Goal: Communication & Community: Answer question/provide support

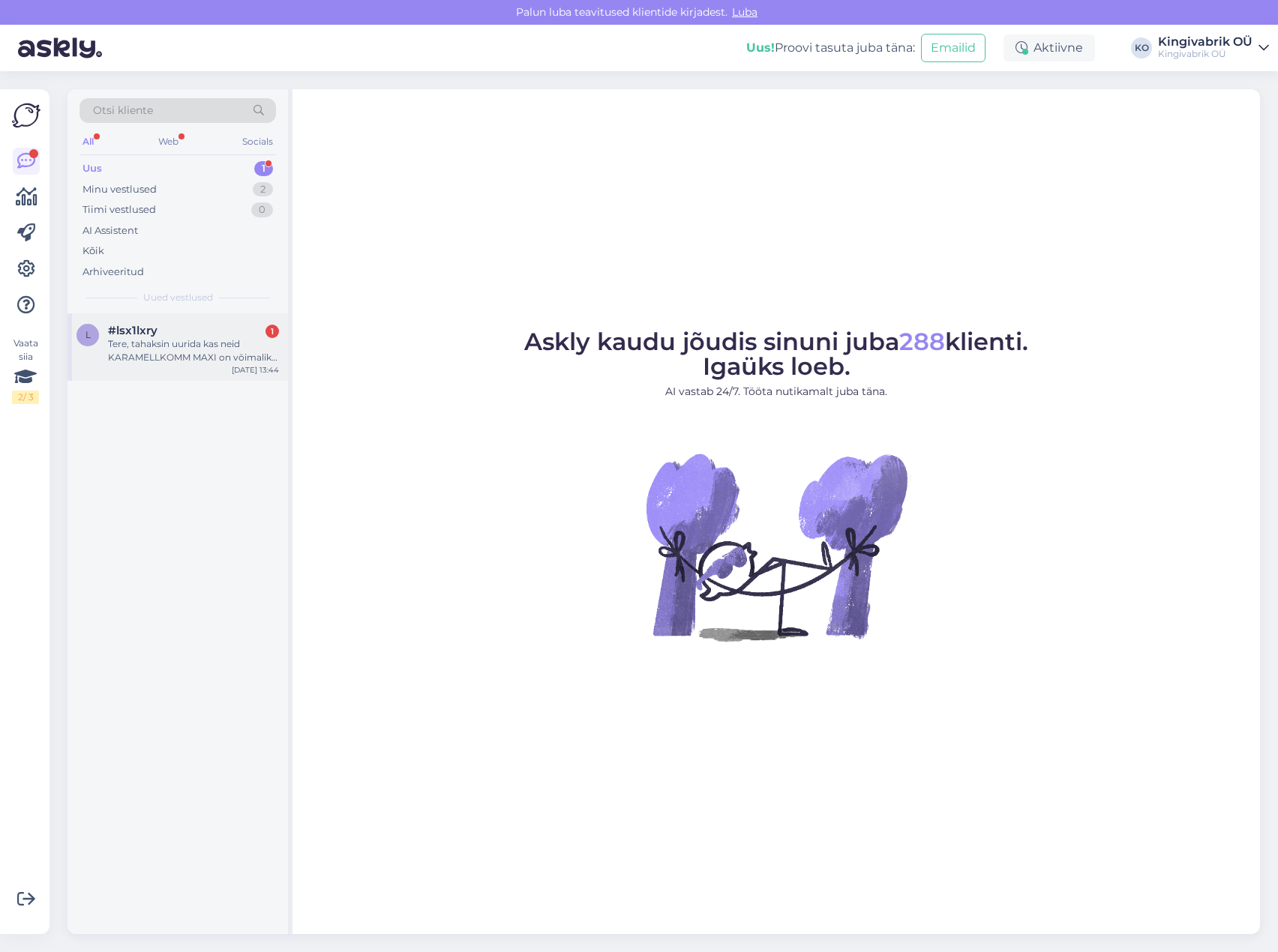
click at [173, 351] on div "Tere, tahaksin uurida kas neid KARAMELLKOMM MAXI on vōimalik ka tellida väiksem…" at bounding box center [193, 351] width 171 height 27
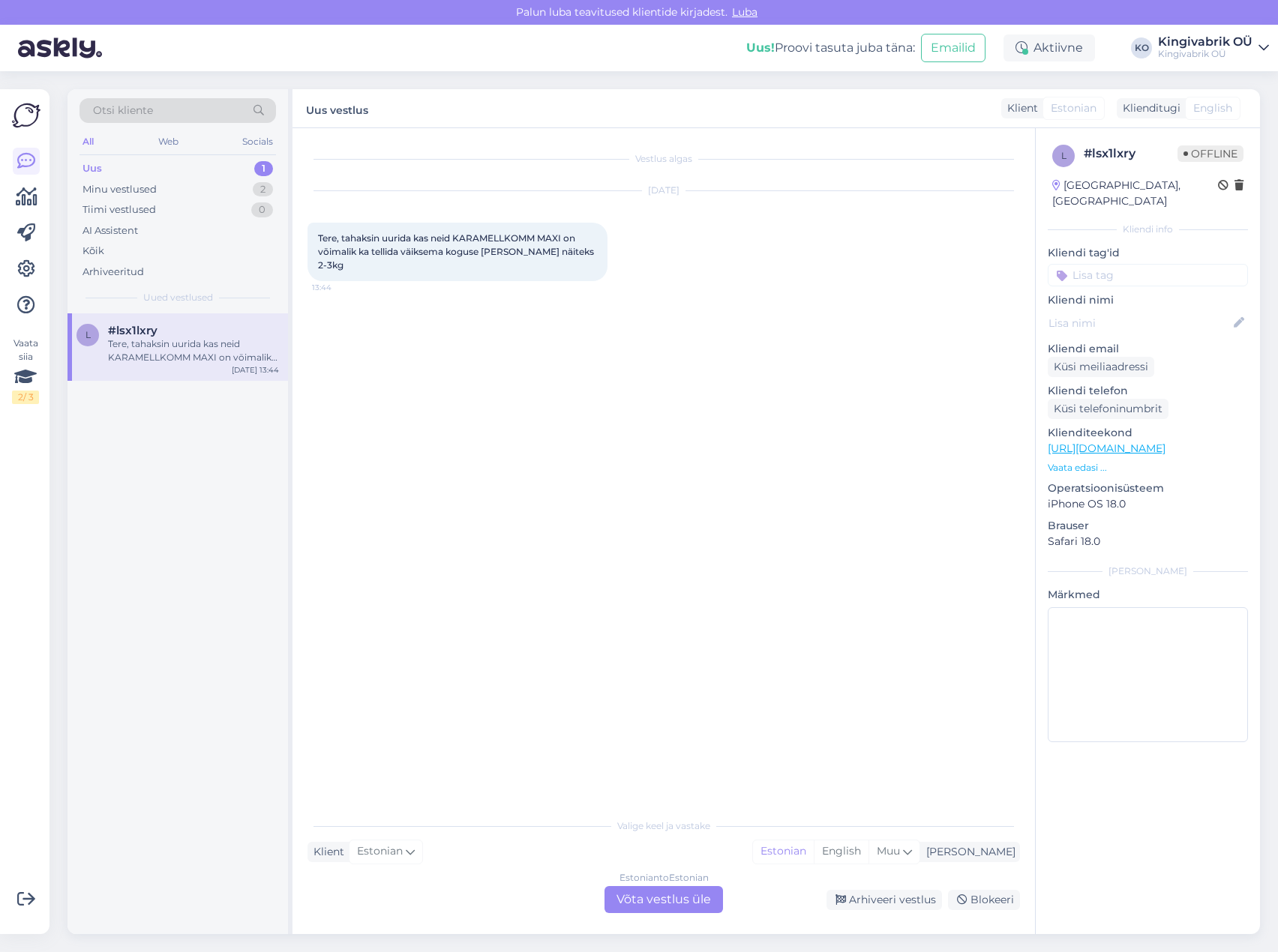
click at [692, 906] on div "Estonian to Estonian Võta vestlus üle" at bounding box center [664, 900] width 118 height 27
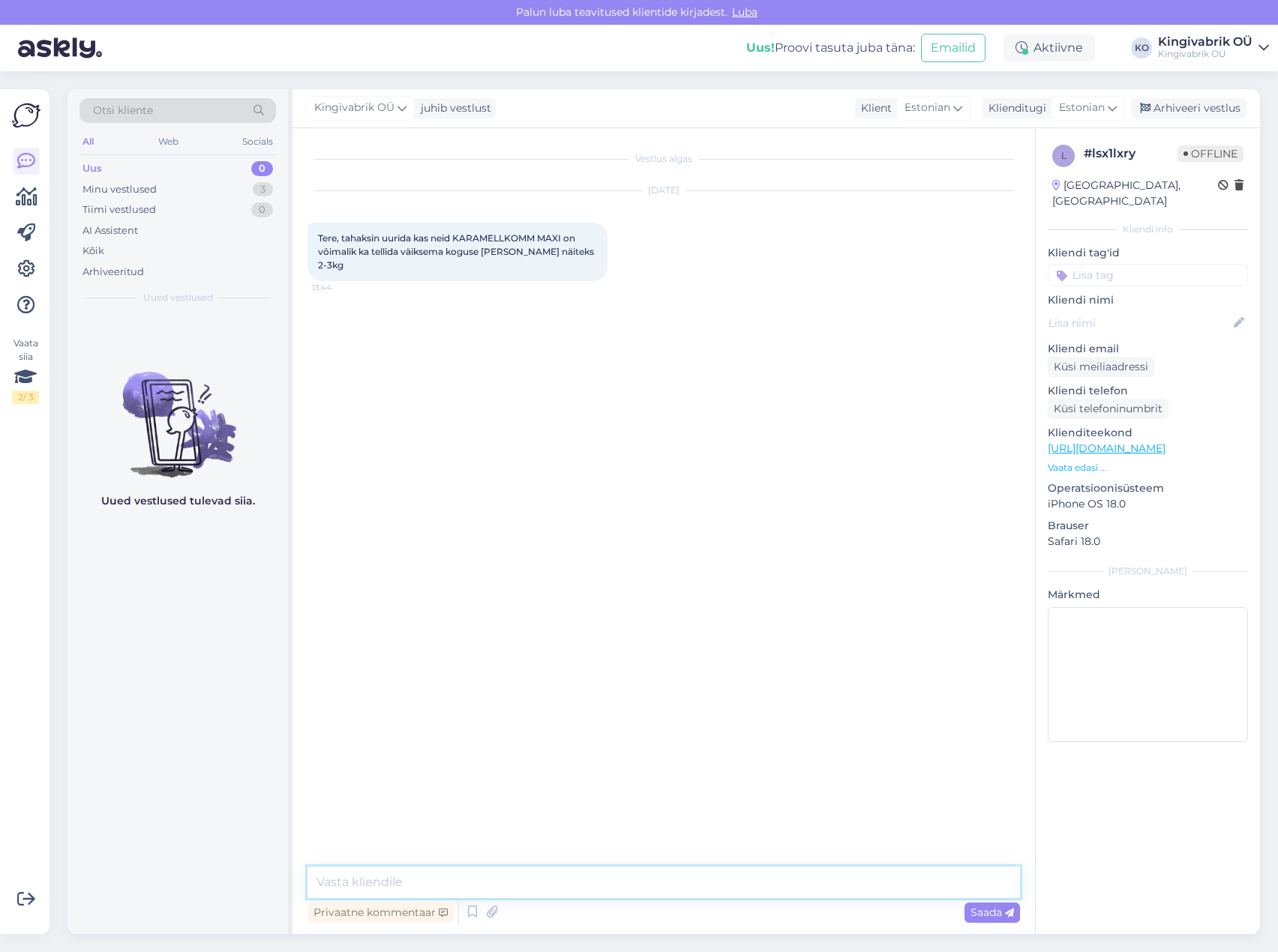
click at [569, 881] on textarea at bounding box center [663, 883] width 712 height 32
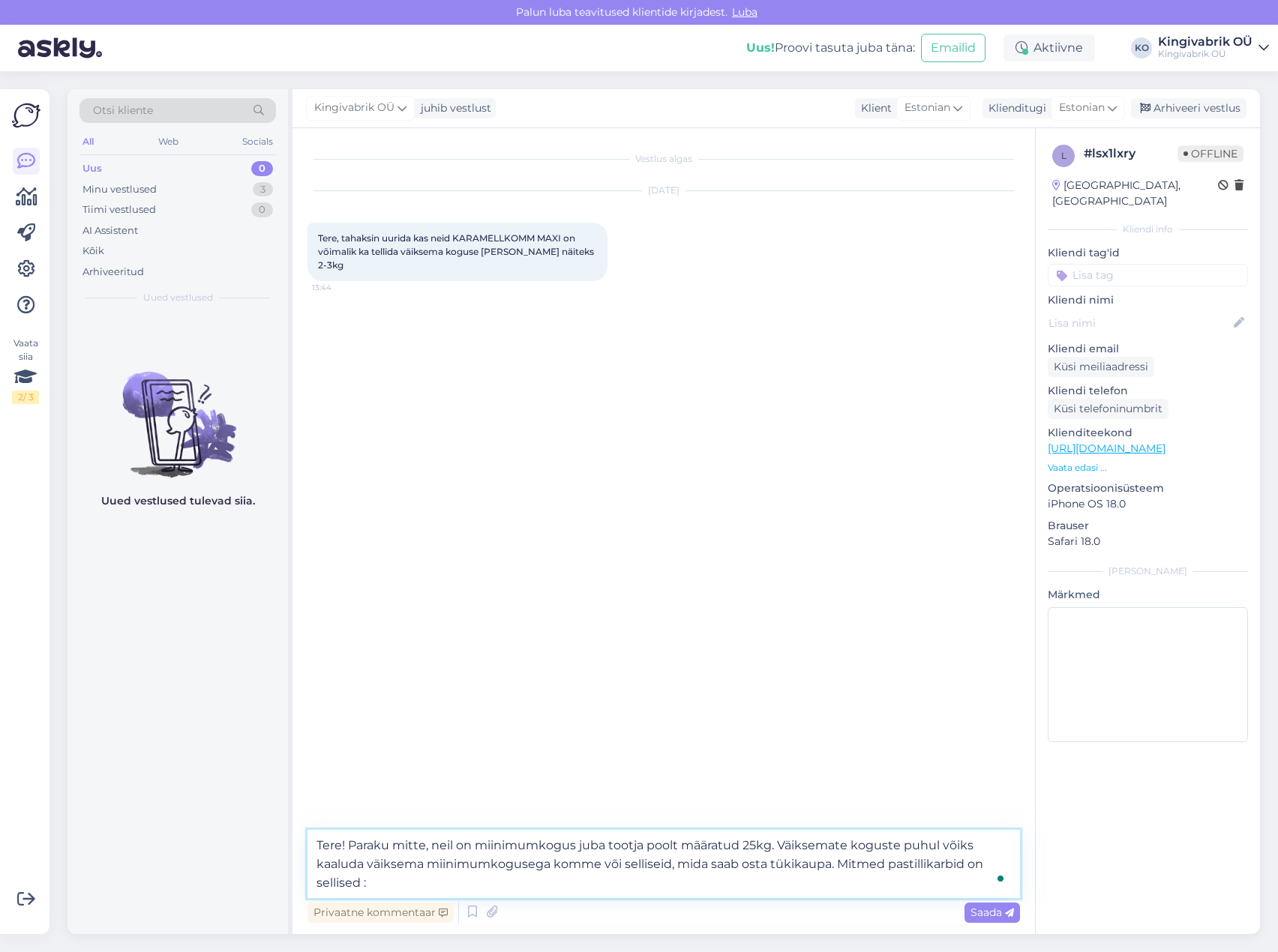
type textarea "Tere! Paraku mitte, neil on miinimumkogus juba tootja poolt määratud 25kg. Väik…"
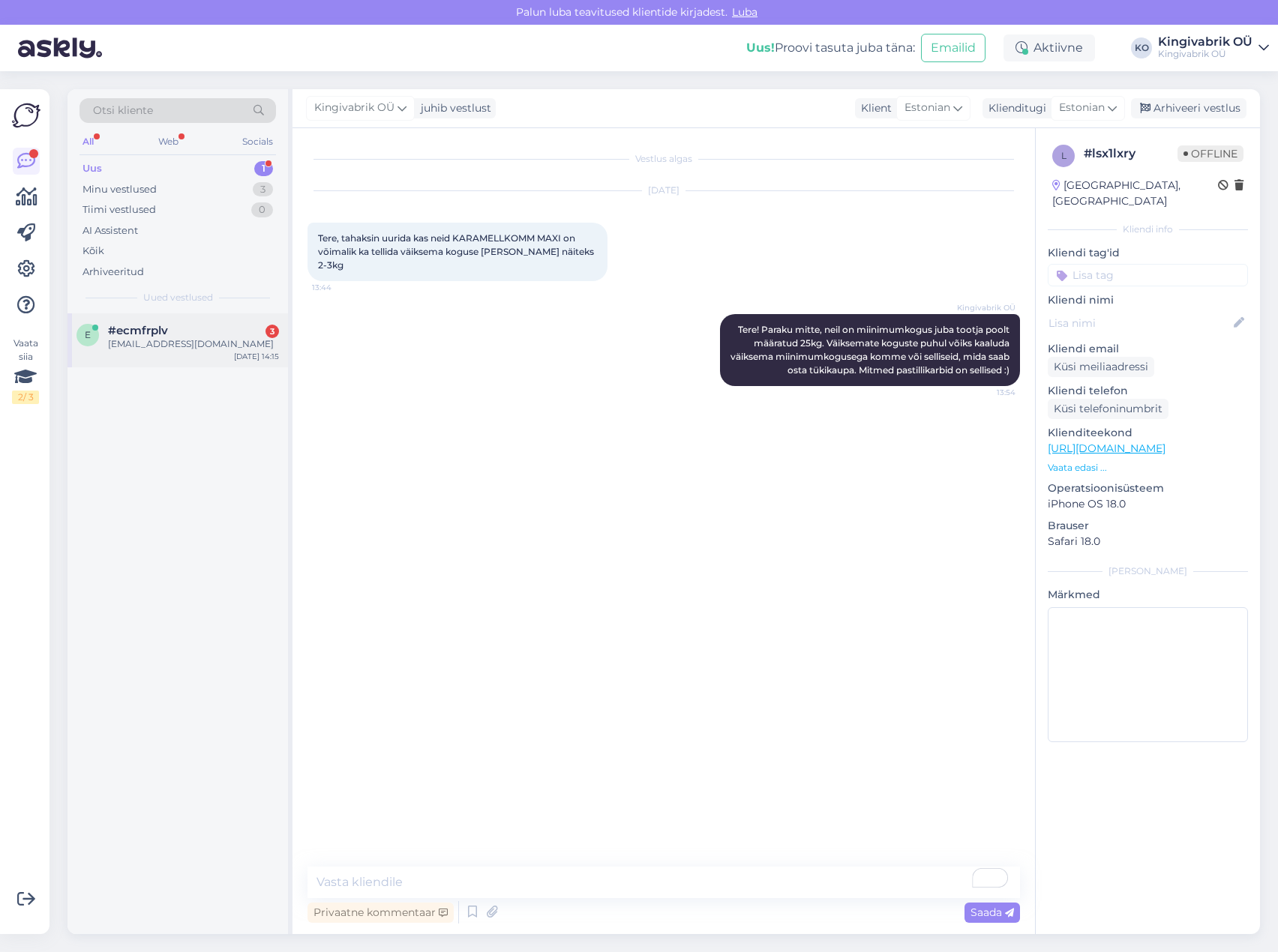
click at [186, 341] on div "[EMAIL_ADDRESS][DOMAIN_NAME]" at bounding box center [193, 344] width 171 height 13
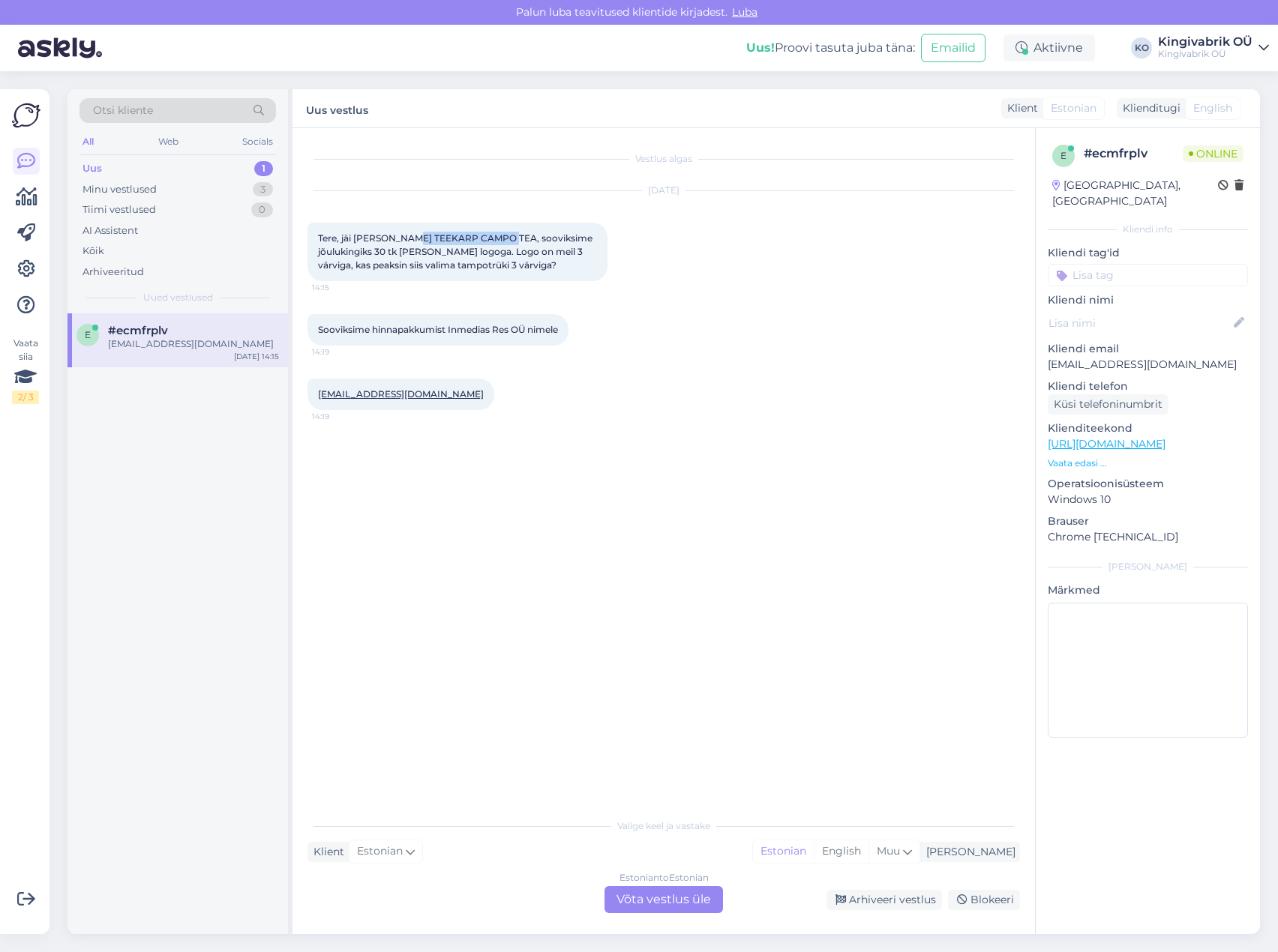
drag, startPoint x: 502, startPoint y: 235, endPoint x: 402, endPoint y: 237, distance: 100.0
click at [402, 237] on span "Tere, jäi [PERSON_NAME] TEEKARP CAMPO TEA, sooviksime jõulukingiks 30 tk [PERSO…" at bounding box center [457, 252] width 277 height 38
copy span "TEEKARP CAMPO TEA"
click at [705, 472] on div "Vestlus algas [DATE] Tere, jäi [PERSON_NAME] TEEKARP CAMPO TEA, sooviksime jõul…" at bounding box center [670, 470] width 726 height 654
drag, startPoint x: 527, startPoint y: 327, endPoint x: 450, endPoint y: 330, distance: 77.1
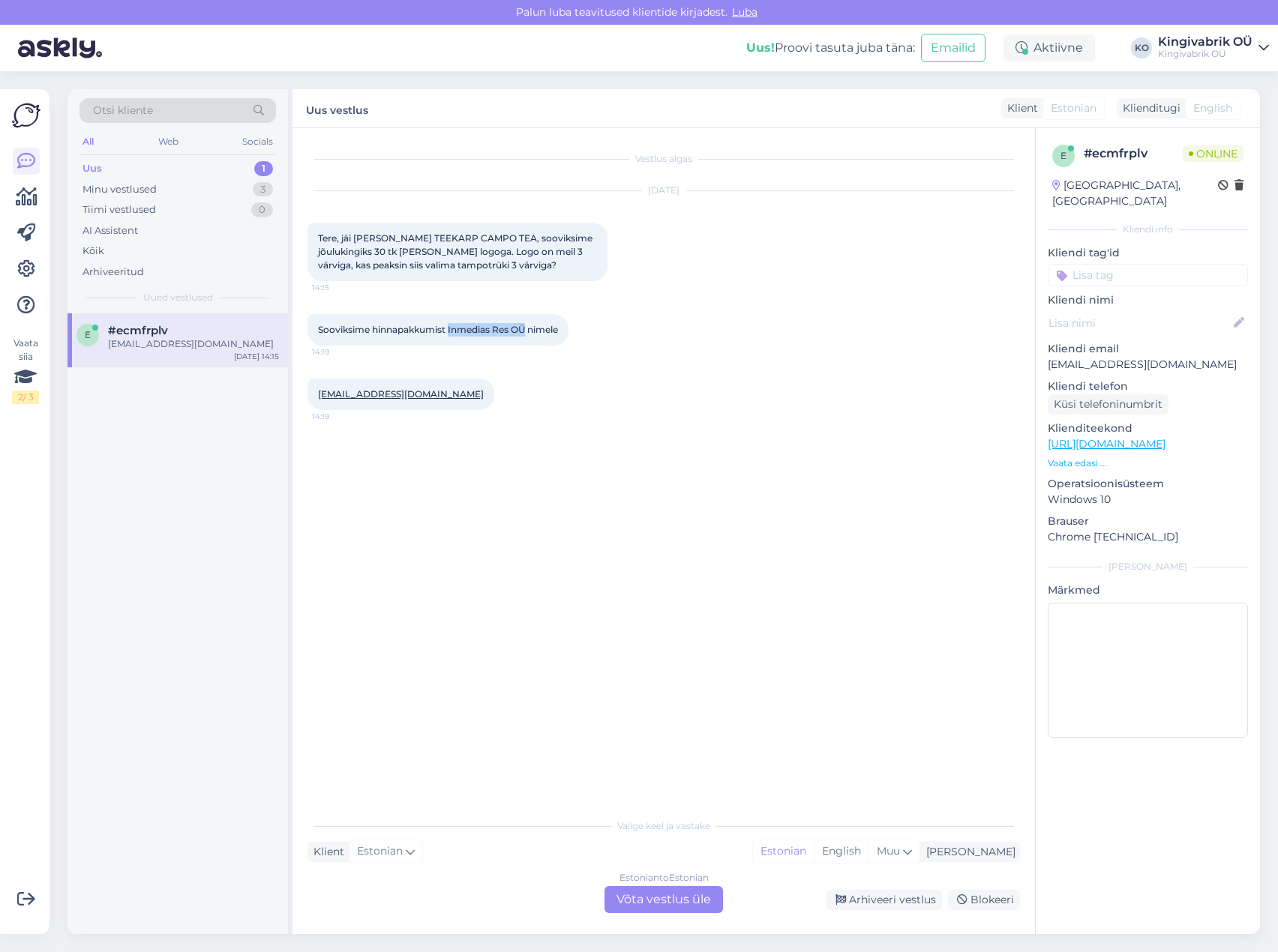
click at [450, 330] on span "Sooviksime hinnapakkumist Inmedias Res OÜ nimele" at bounding box center [438, 330] width 240 height 12
copy span "Inmedias Res OÜ"
click at [735, 477] on div "Vestlus algas [DATE] Tere, jäi [PERSON_NAME] TEEKARP CAMPO TEA, sooviksime jõul…" at bounding box center [670, 470] width 726 height 654
drag, startPoint x: 529, startPoint y: 331, endPoint x: 451, endPoint y: 331, distance: 78.0
click at [451, 331] on span "Sooviksime hinnapakkumist Inmedias Res OÜ nimele" at bounding box center [438, 330] width 240 height 12
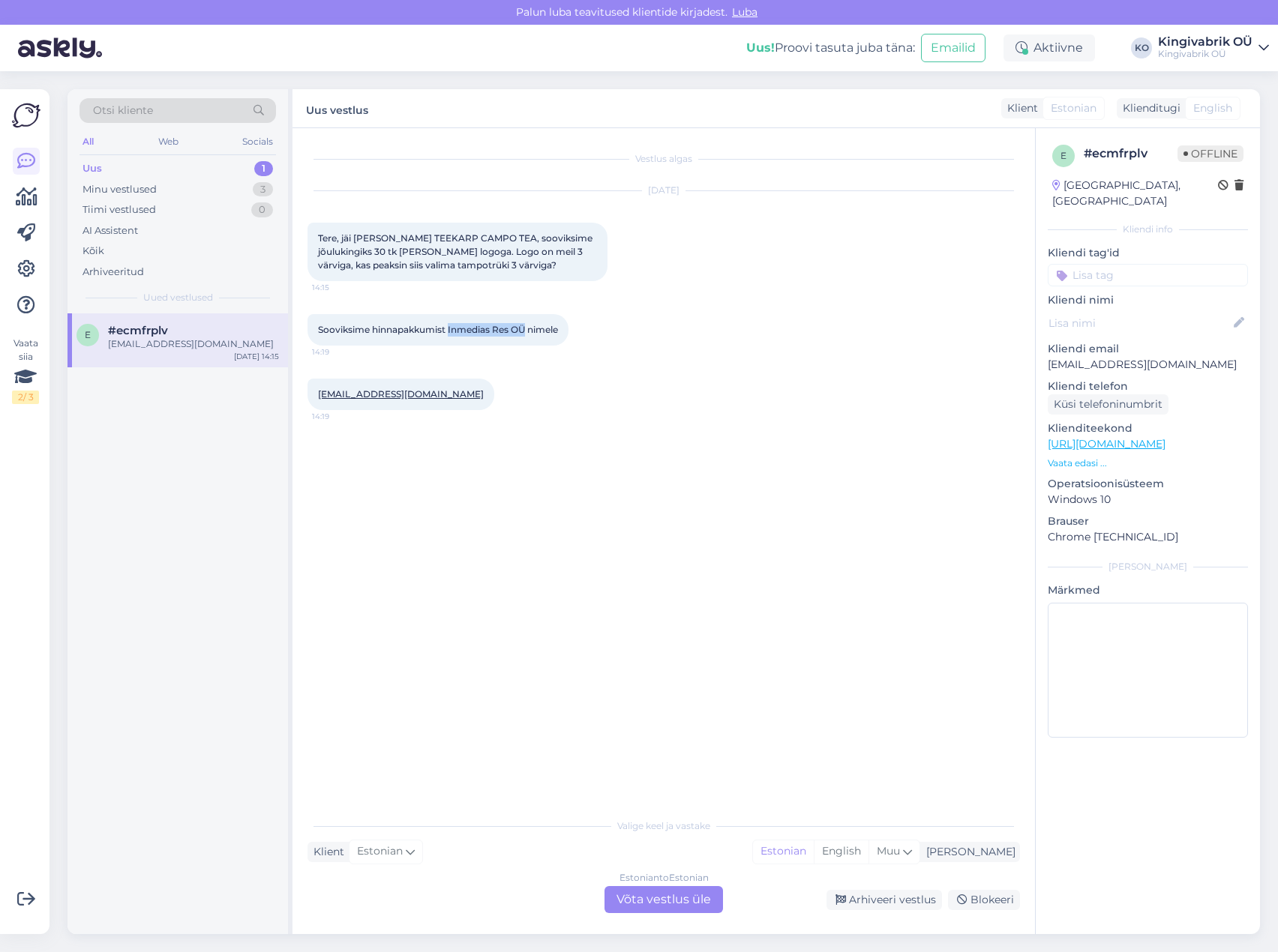
copy span "Inmedias Res OÜ"
click at [745, 365] on div "[EMAIL_ADDRESS][DOMAIN_NAME] 14:19" at bounding box center [663, 394] width 712 height 64
click at [762, 368] on div "[EMAIL_ADDRESS][DOMAIN_NAME] 14:19" at bounding box center [663, 394] width 712 height 64
click at [696, 906] on div "Estonian to Estonian Võta vestlus üle" at bounding box center [664, 900] width 118 height 27
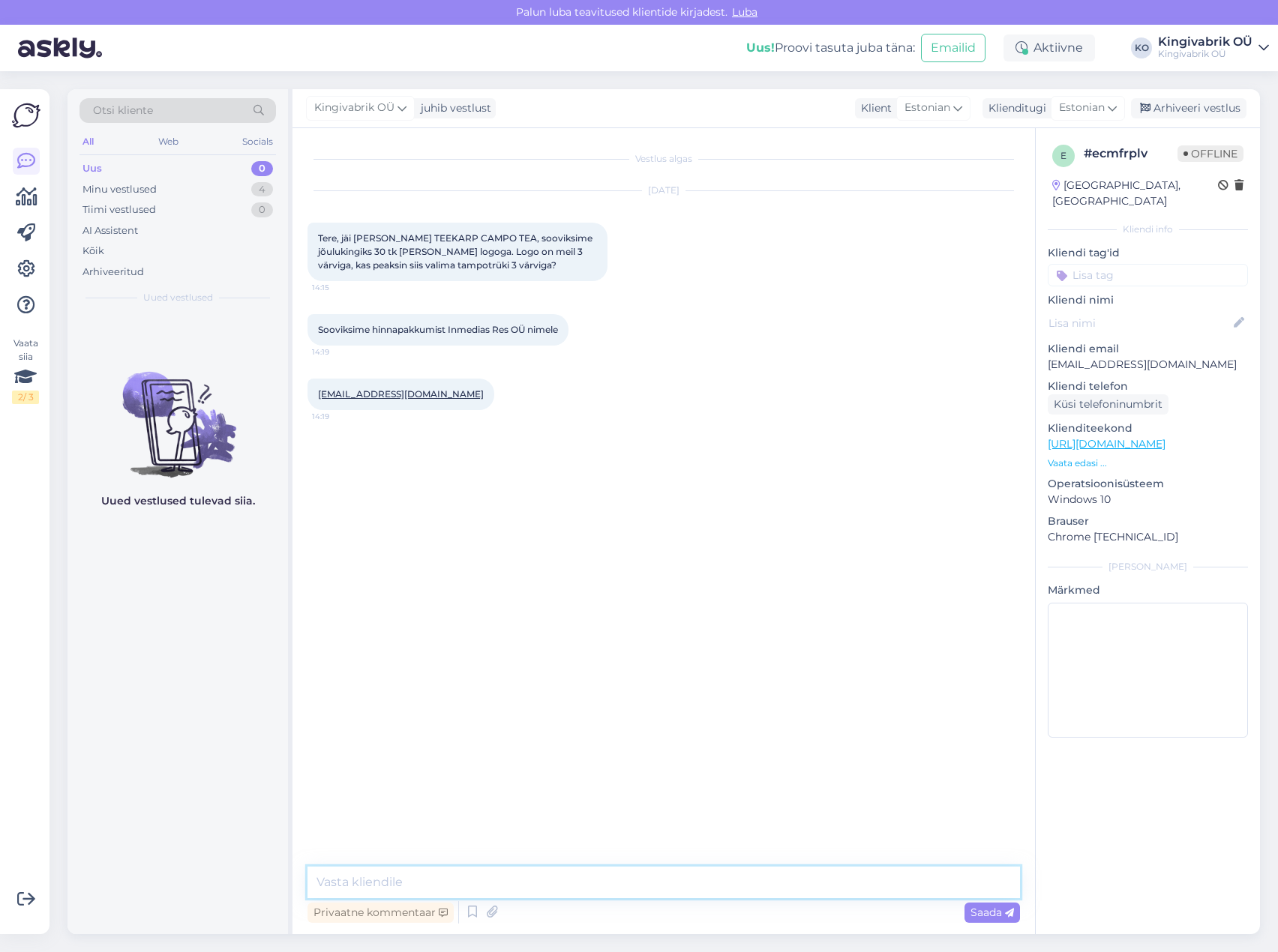
click at [502, 872] on textarea at bounding box center [663, 883] width 712 height 32
type textarea "Tere! Aitäh päringu eest, kirjutan Teile [PERSON_NAME] :) Tellimuste koordinaat…"
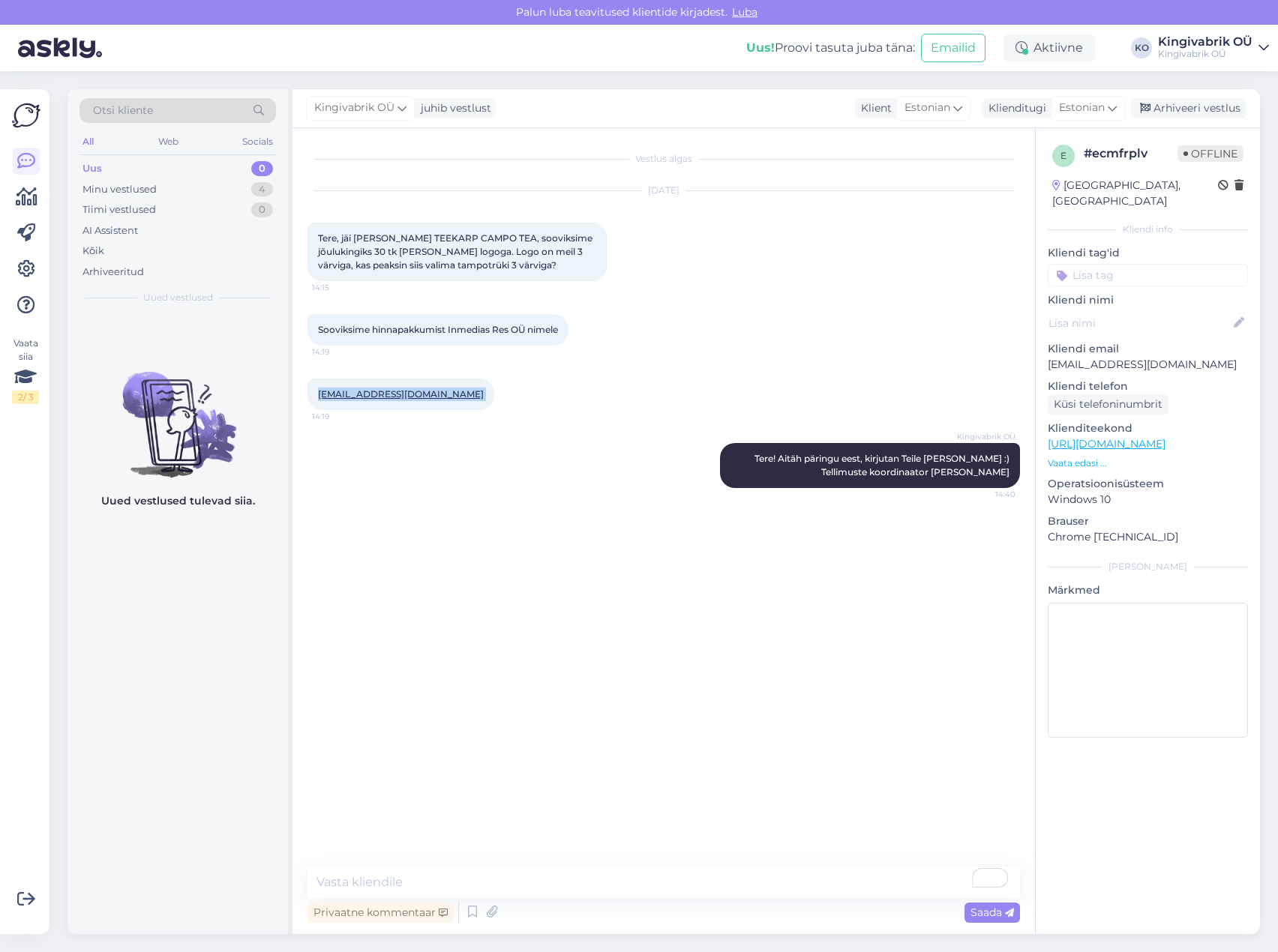
drag, startPoint x: 433, startPoint y: 394, endPoint x: 317, endPoint y: 398, distance: 116.1
click at [317, 398] on div "[EMAIL_ADDRESS][DOMAIN_NAME] 14:19" at bounding box center [401, 395] width 187 height 32
copy div "[EMAIL_ADDRESS][DOMAIN_NAME] 14:19"
click at [593, 619] on div "Vestlus algas [DATE] Tere, jäi [PERSON_NAME] TEEKARP CAMPO TEA, sooviksime jõul…" at bounding box center [670, 498] width 726 height 710
click at [687, 697] on div "Vestlus algas [DATE] Tere, jäi [PERSON_NAME] TEEKARP CAMPO TEA, sooviksime jõul…" at bounding box center [670, 498] width 726 height 710
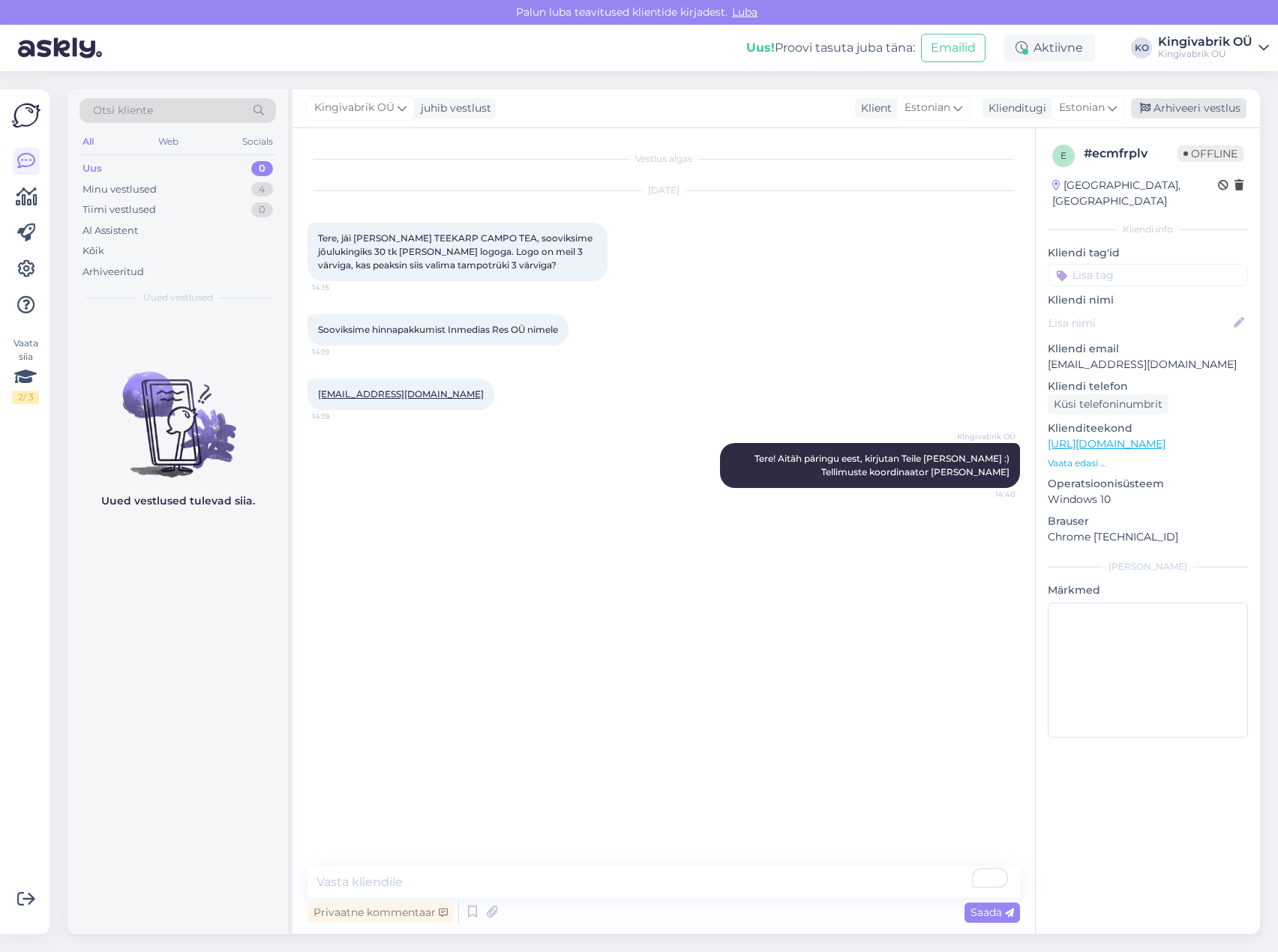
click at [1169, 107] on div "Arhiveeri vestlus" at bounding box center [1189, 108] width 116 height 20
click at [103, 183] on div "Minu vestlused" at bounding box center [119, 190] width 74 height 15
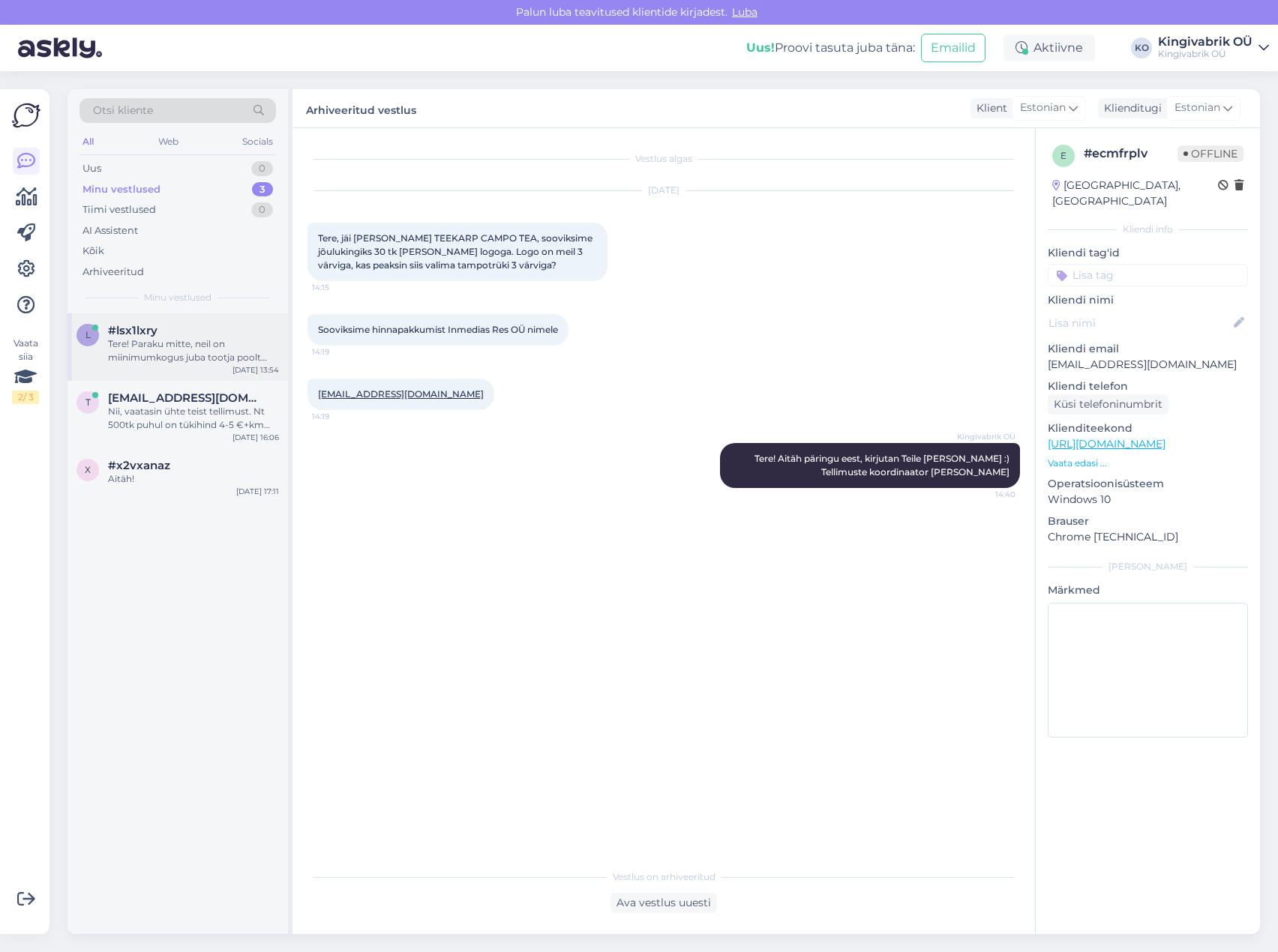
click at [190, 334] on div "#lsx1lxry" at bounding box center [193, 331] width 171 height 13
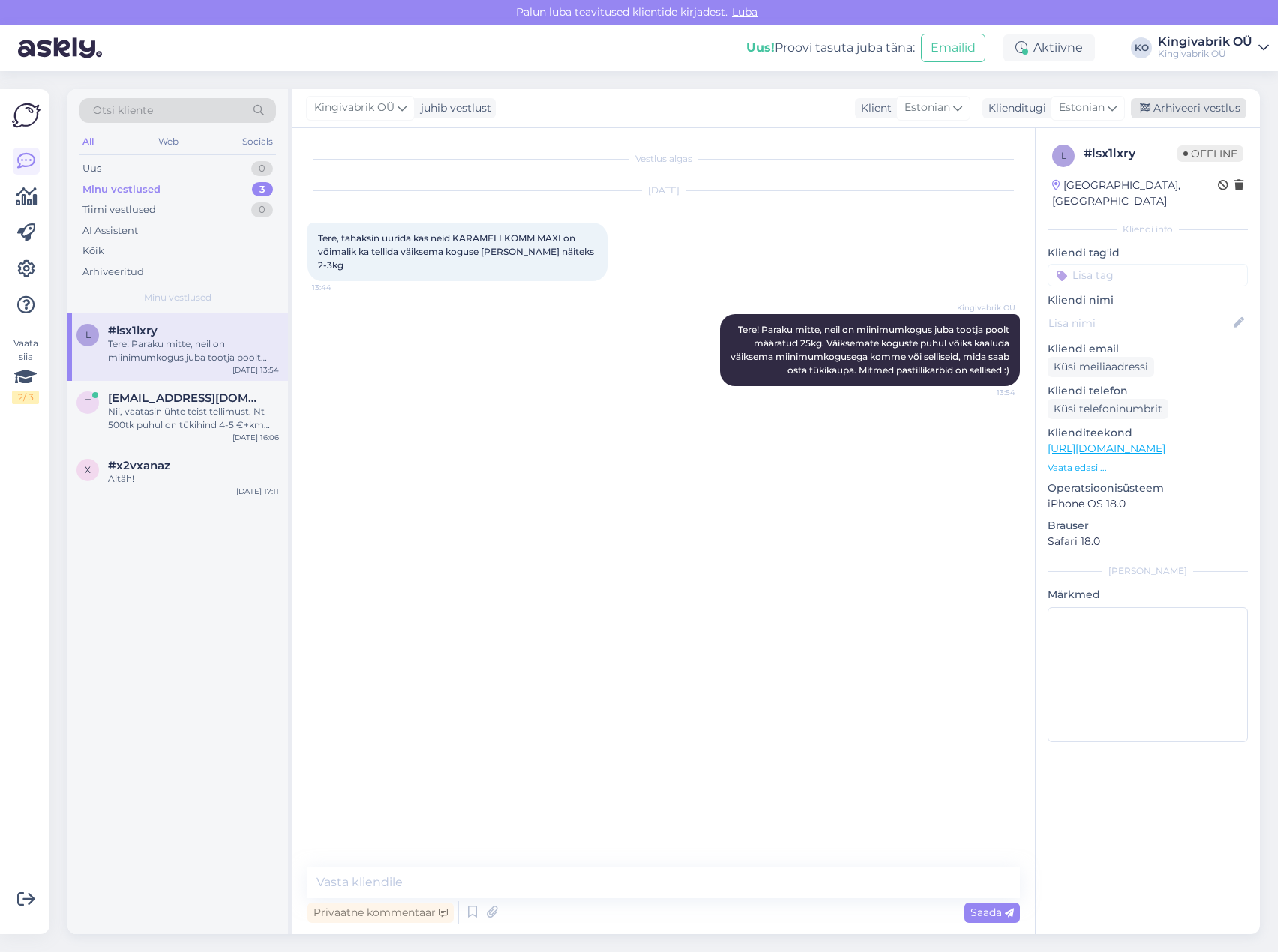
click at [1197, 111] on div "Arhiveeri vestlus" at bounding box center [1189, 108] width 116 height 20
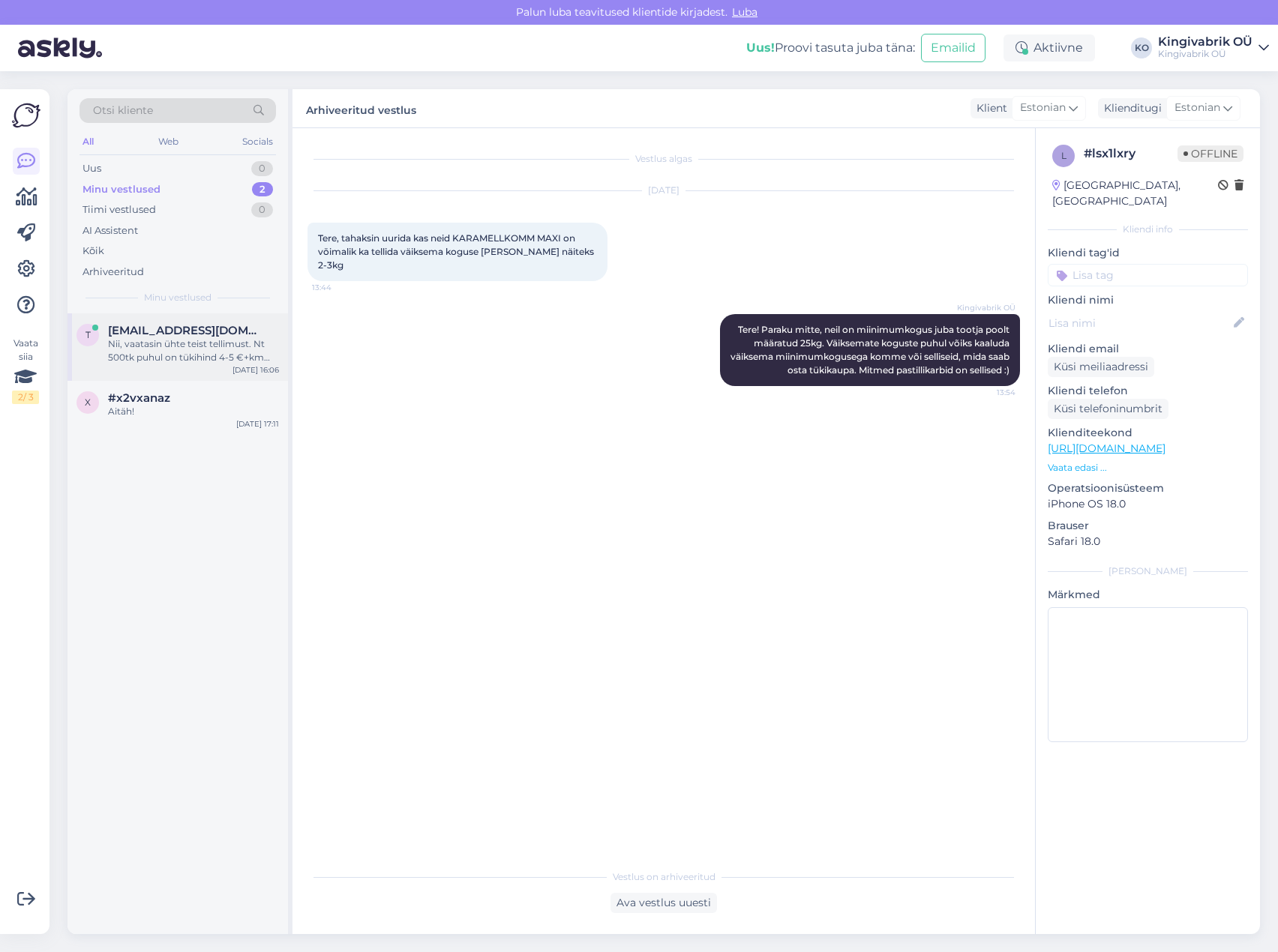
click at [152, 350] on div "Nii, vaatasin ühte teist tellimust. Nt 500tk puhul on tükihind 4-5 €+km kanti. …" at bounding box center [193, 351] width 171 height 27
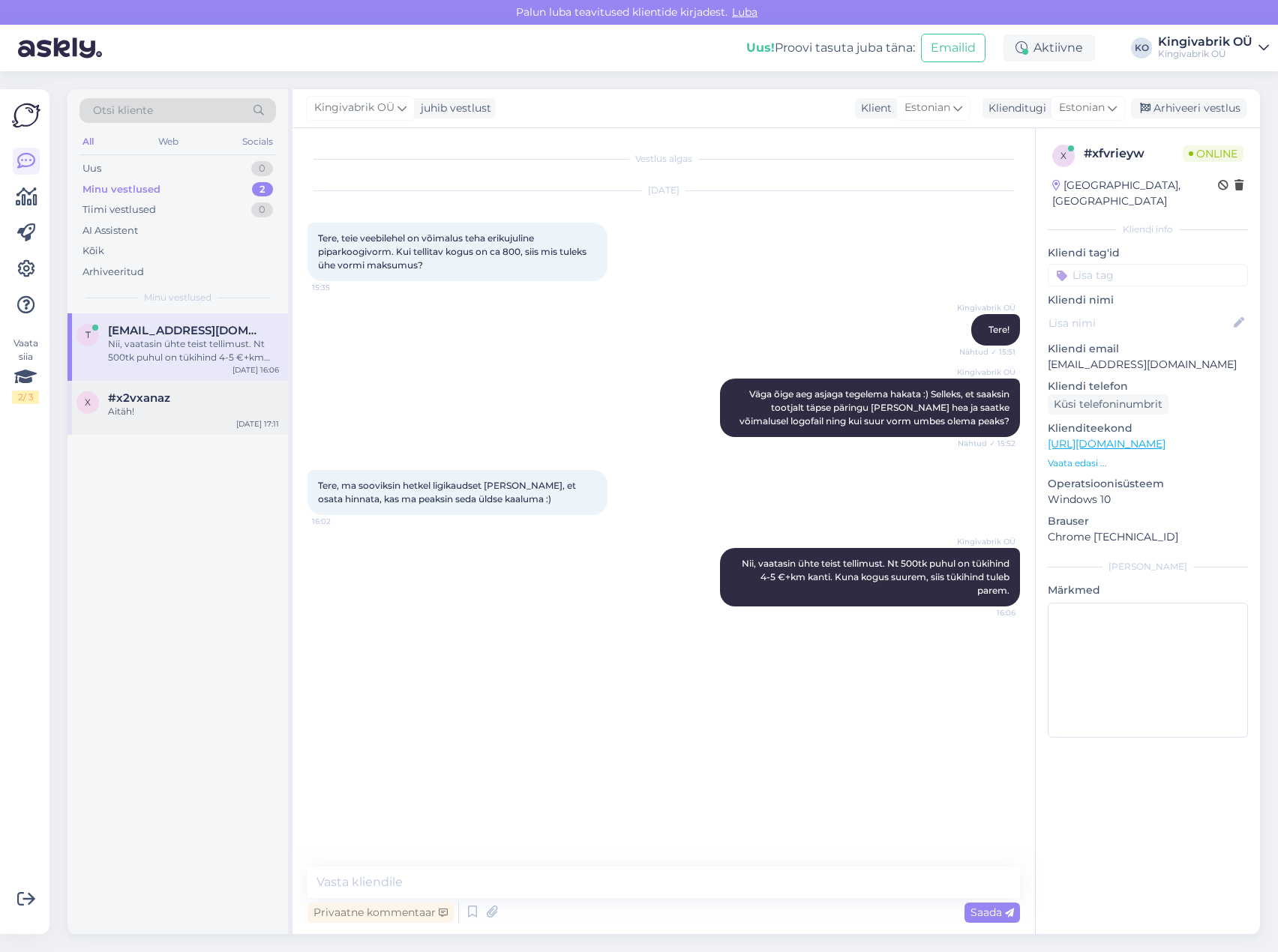
click at [186, 389] on div "x #x2vxanaz Aitäh! [DATE] 17:11" at bounding box center [177, 407] width 221 height 54
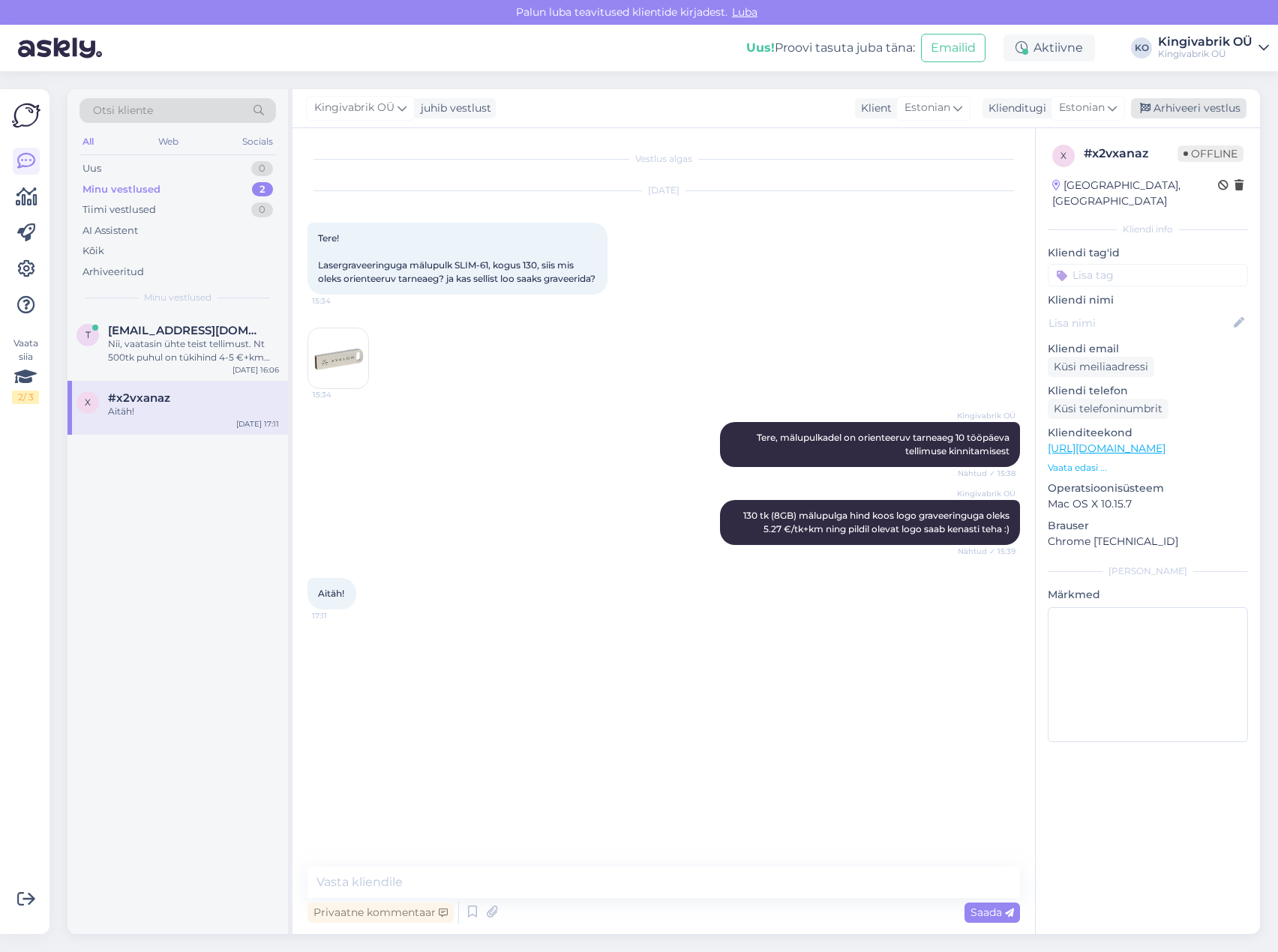
click at [1177, 106] on div "Arhiveeri vestlus" at bounding box center [1189, 108] width 116 height 20
